Goal: Find specific fact: Find contact information

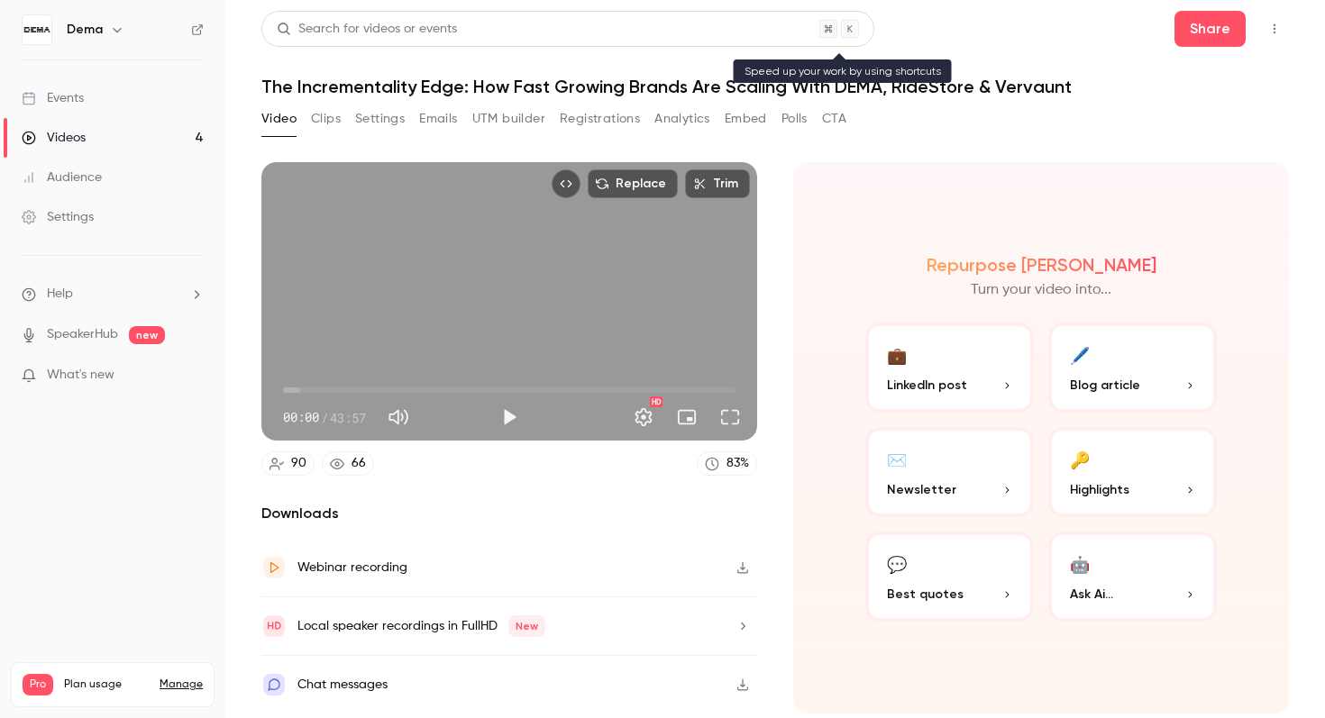
click at [360, 21] on div "Search for videos or events" at bounding box center [367, 29] width 180 height 19
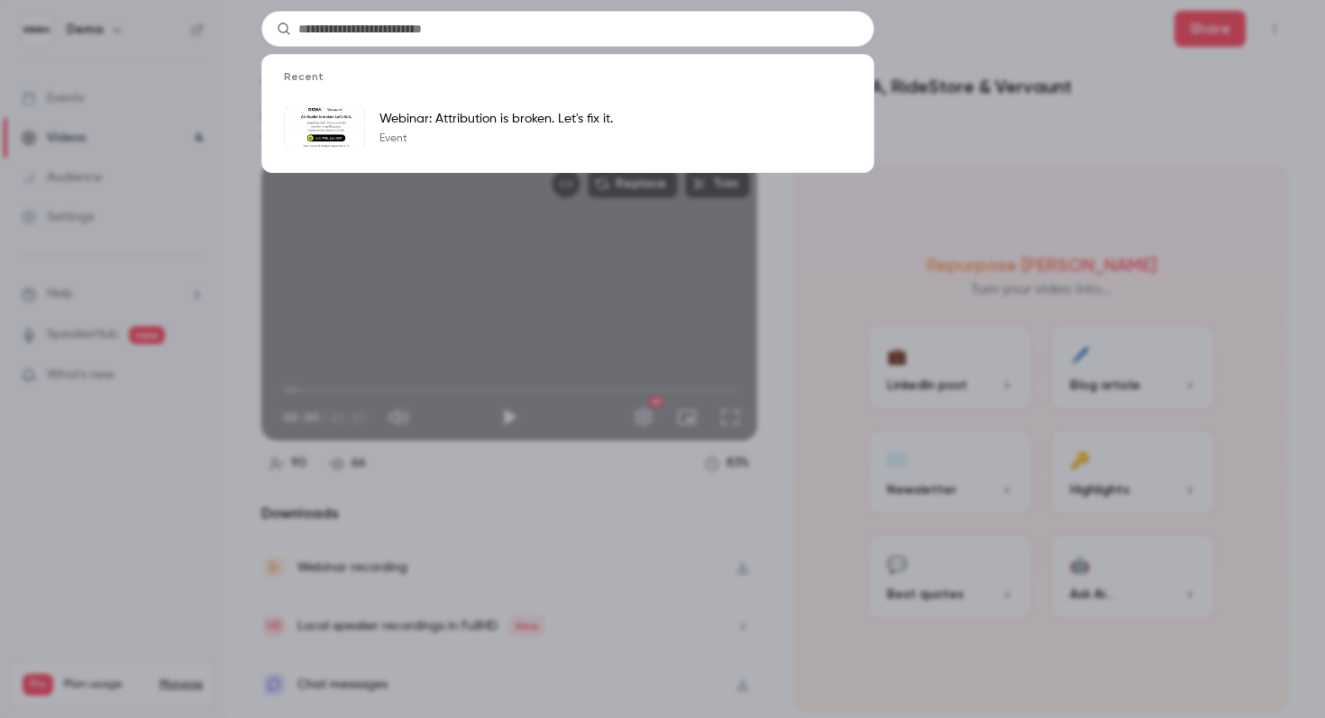
click at [191, 175] on div "Recent Webinar: Attribution is broken. Let's fix it. Event" at bounding box center [662, 359] width 1325 height 718
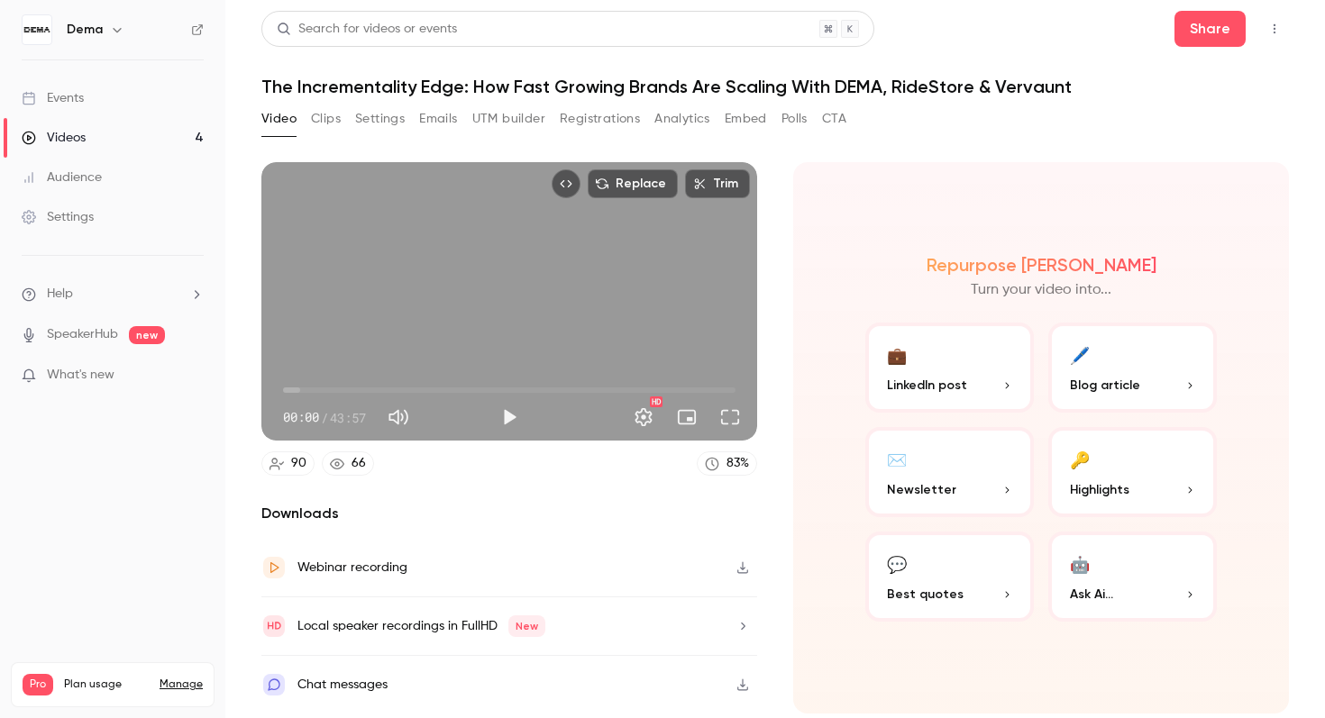
click at [573, 111] on button "Registrations" at bounding box center [600, 119] width 80 height 29
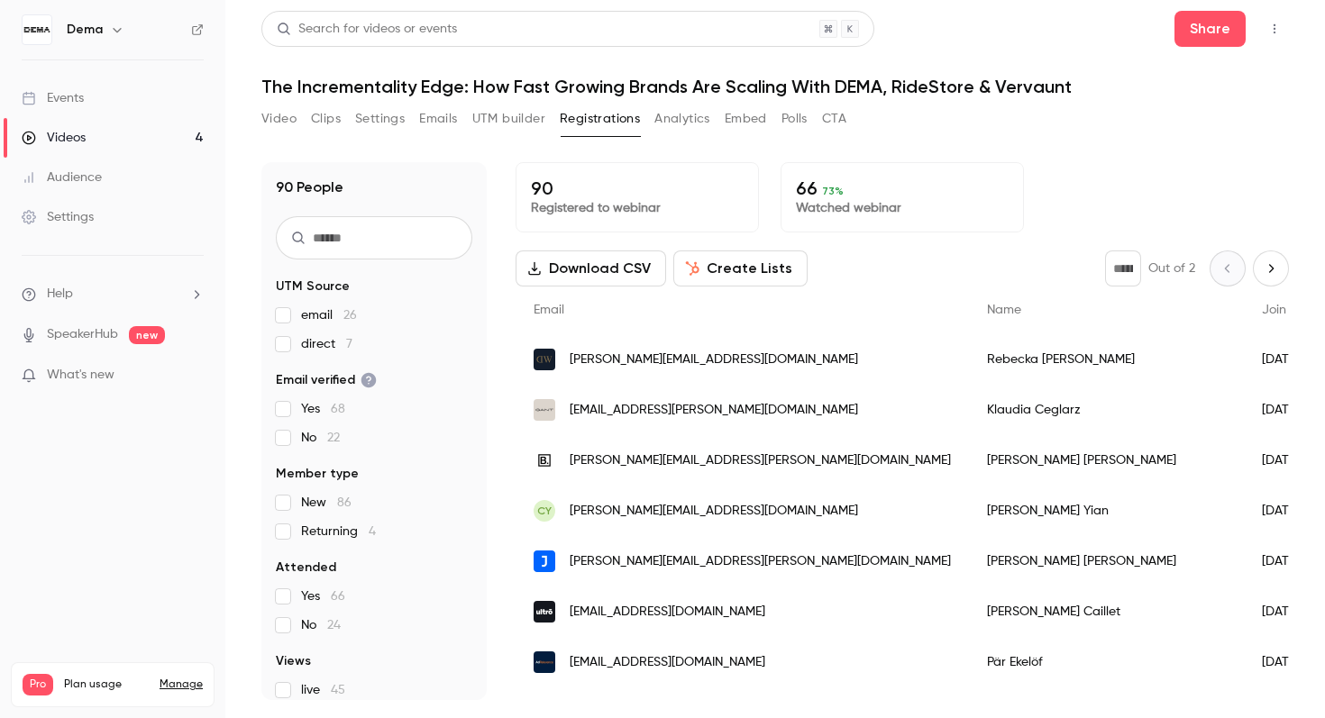
click at [408, 233] on input "text" at bounding box center [374, 237] width 196 height 43
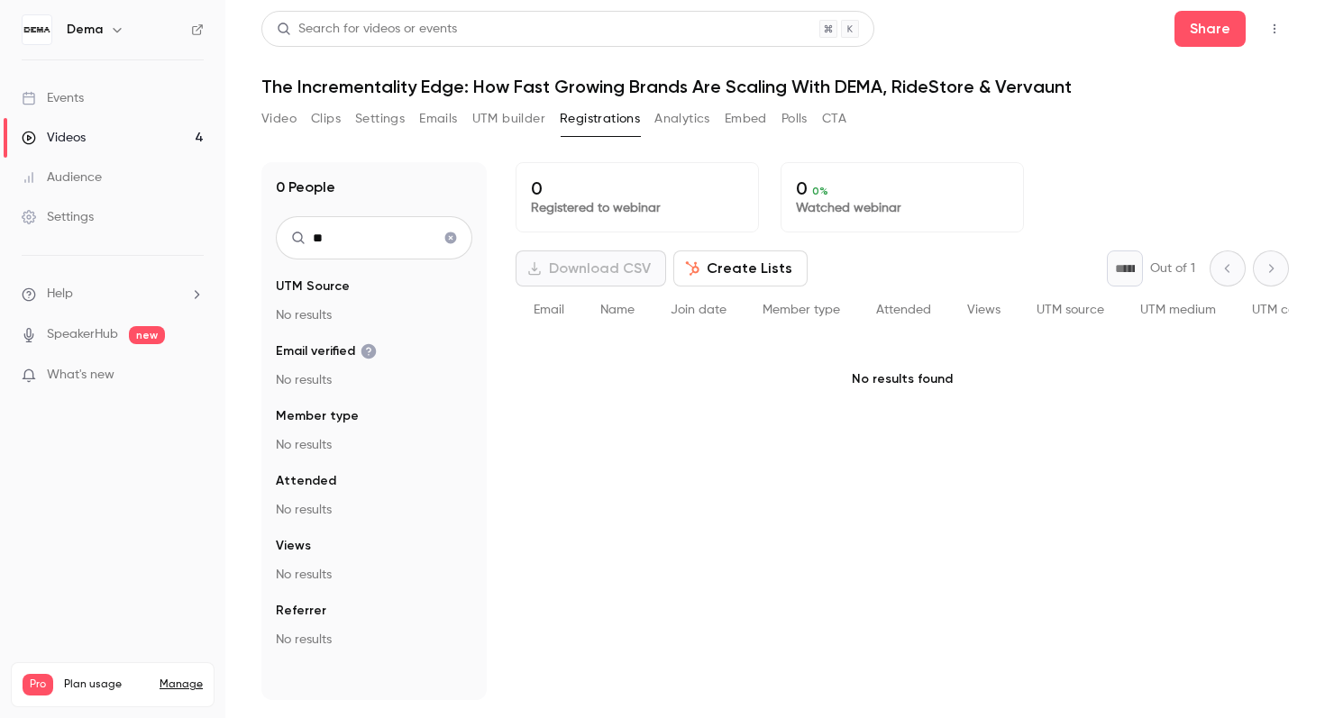
type input "*"
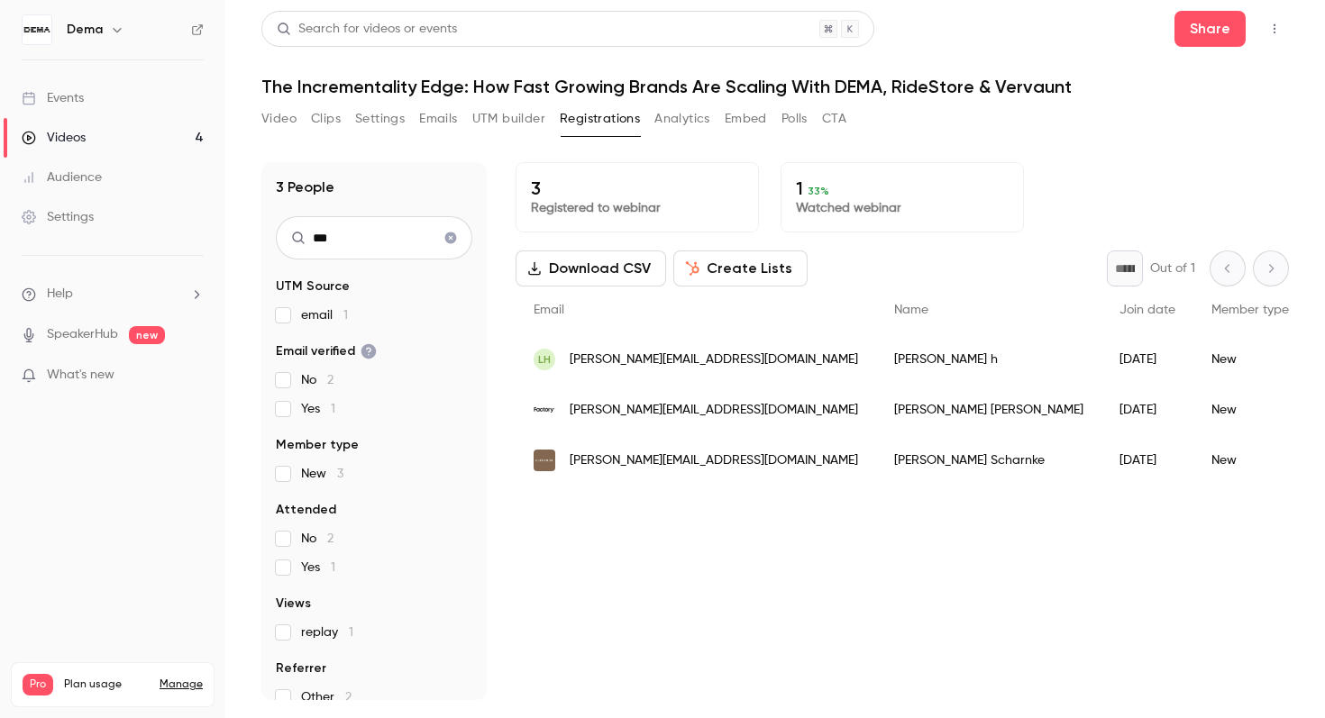
type input "****"
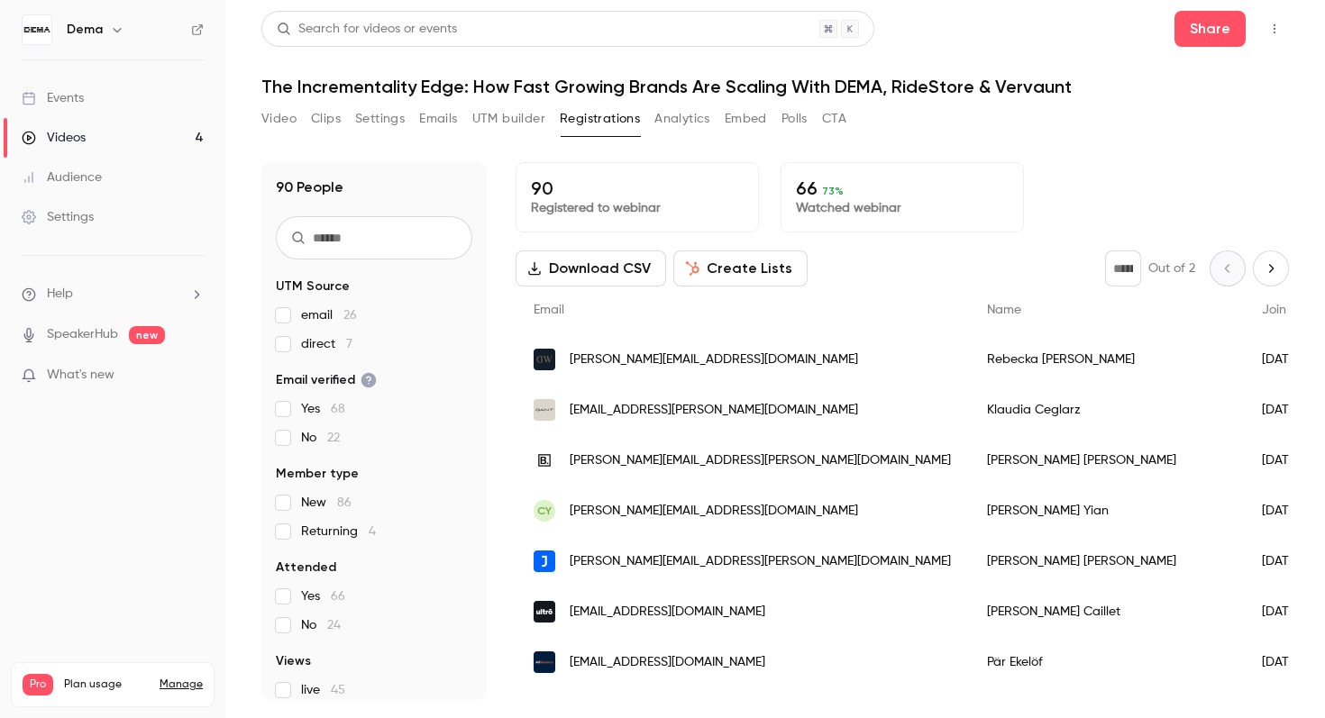
click at [110, 133] on link "Videos 4" at bounding box center [112, 138] width 225 height 40
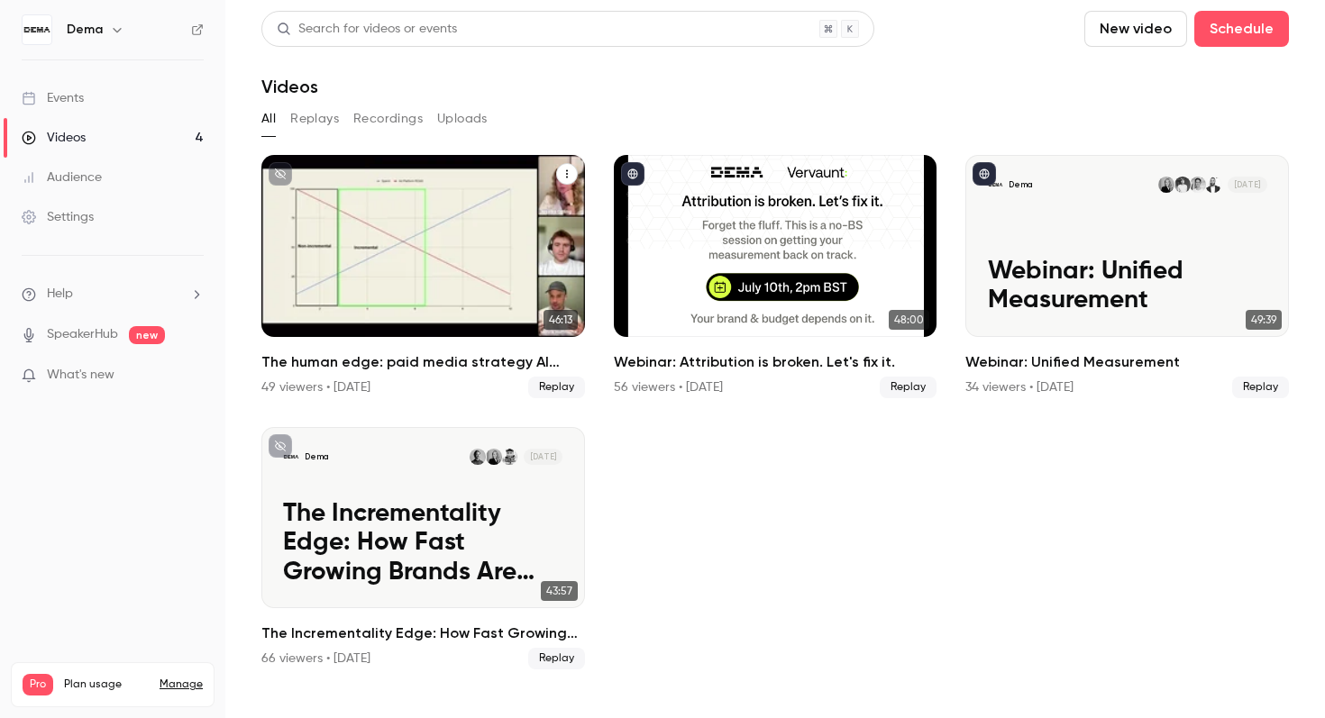
click at [505, 364] on h2 "The human edge: paid media strategy AI can’t replace" at bounding box center [423, 363] width 324 height 22
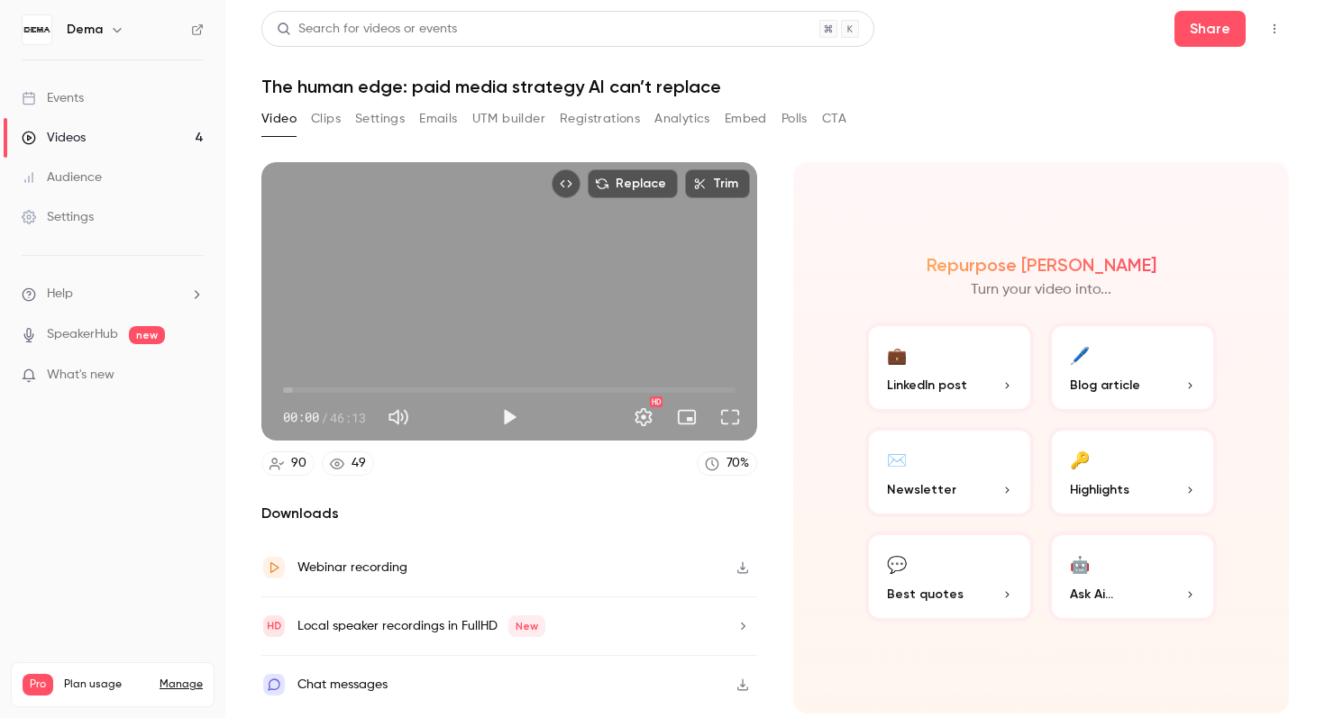
click at [623, 124] on button "Registrations" at bounding box center [600, 119] width 80 height 29
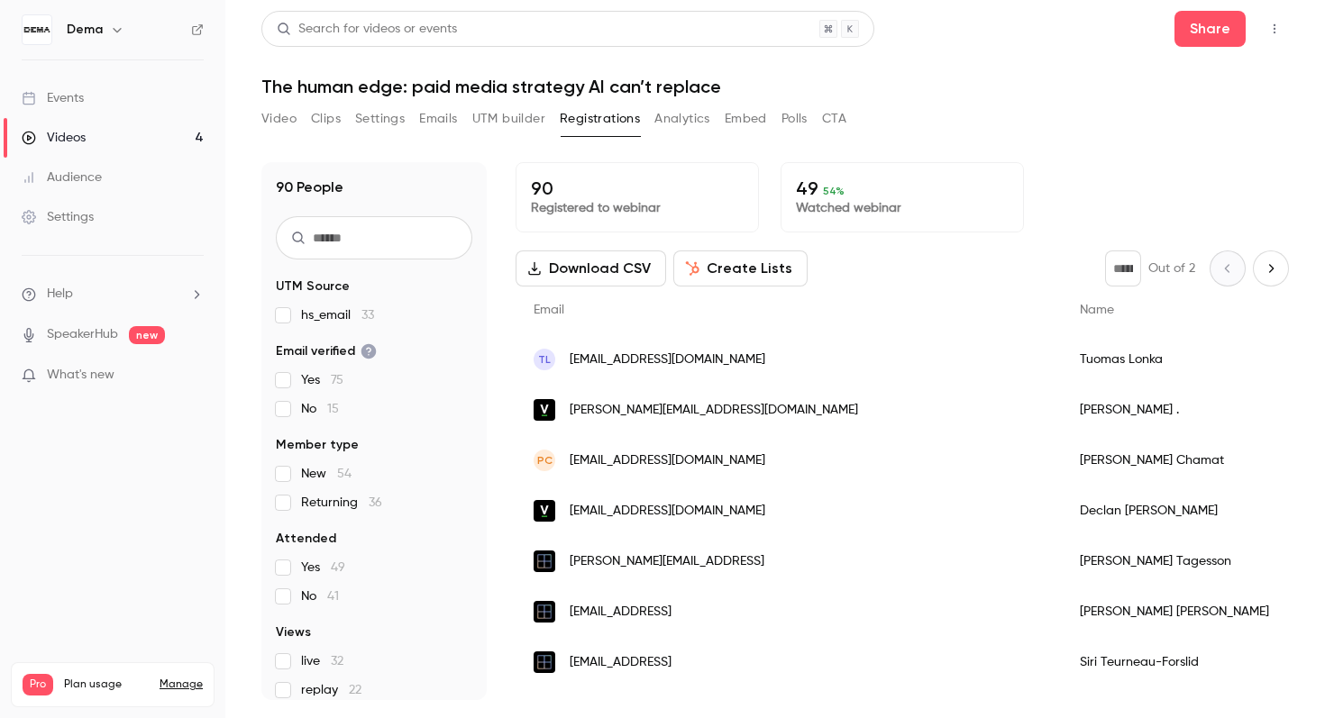
click at [403, 235] on input "text" at bounding box center [374, 237] width 196 height 43
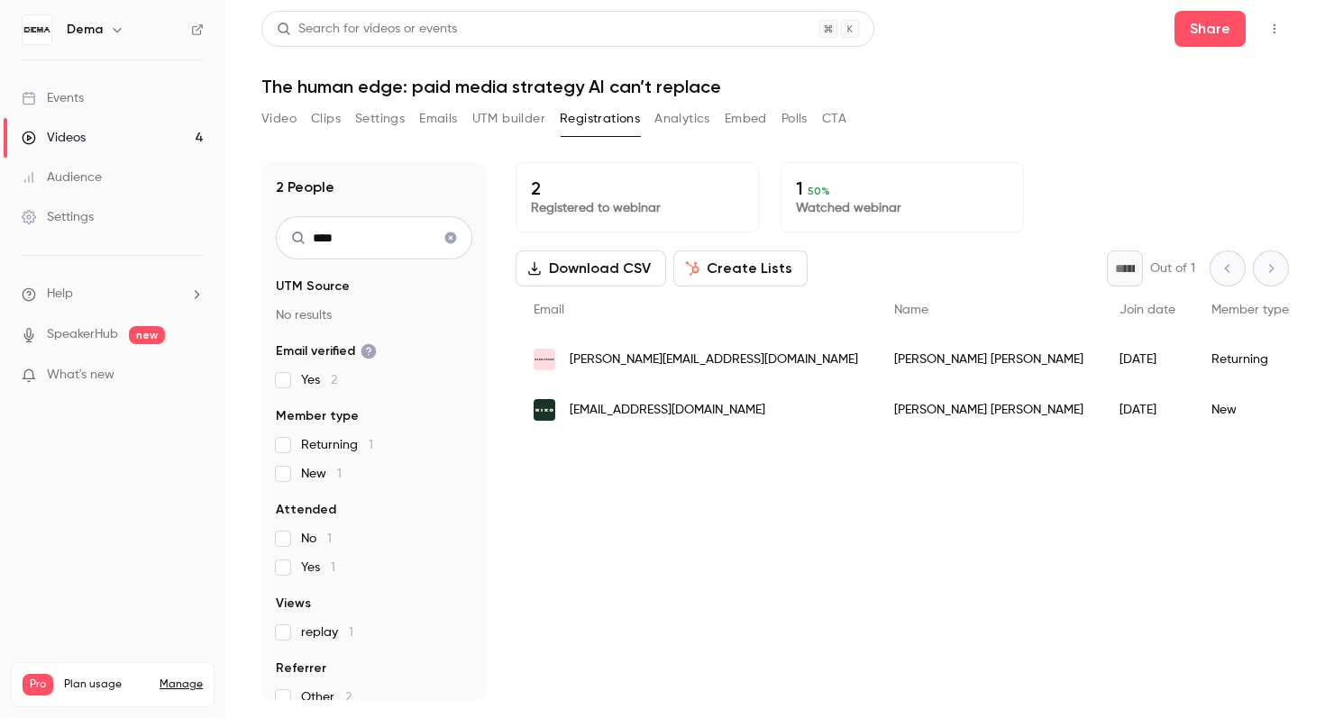
type input "****"
click at [642, 416] on span "[EMAIL_ADDRESS][DOMAIN_NAME]" at bounding box center [668, 410] width 196 height 19
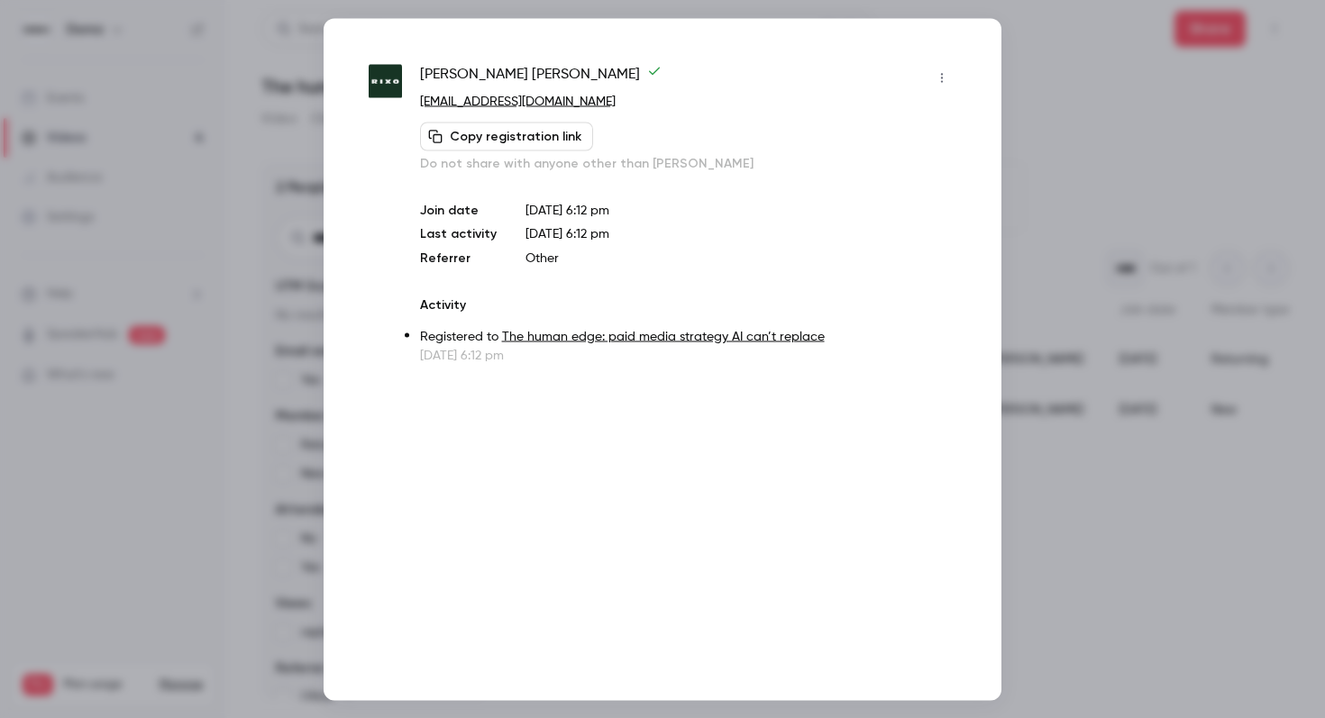
click at [529, 102] on link "[EMAIL_ADDRESS][DOMAIN_NAME]" at bounding box center [518, 101] width 196 height 13
